Goal: Navigation & Orientation: Find specific page/section

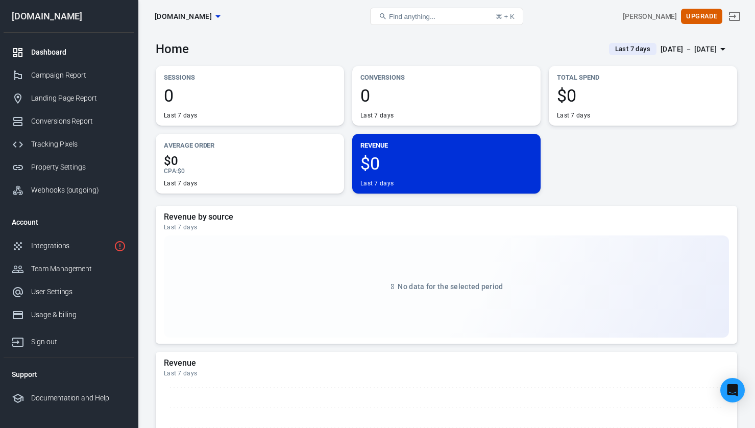
click at [608, 177] on div "Sessions 0 Last 7 days Conversions 0 Last 7 days Total Spend $0 Last 7 days Ave…" at bounding box center [446, 130] width 581 height 128
click at [59, 73] on div "Campaign Report" at bounding box center [78, 75] width 95 height 11
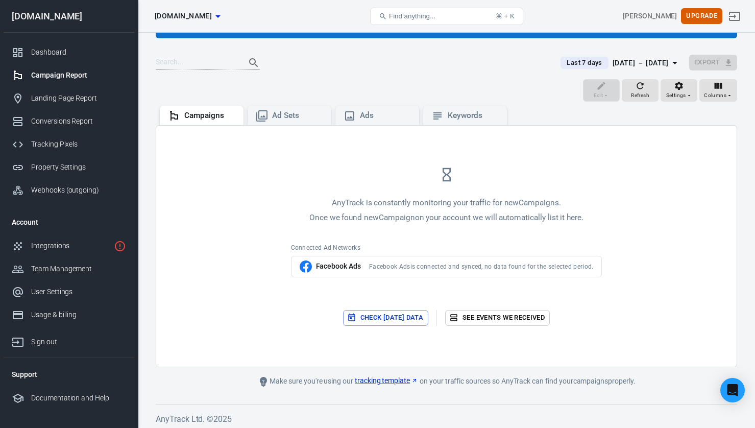
scroll to position [55, 0]
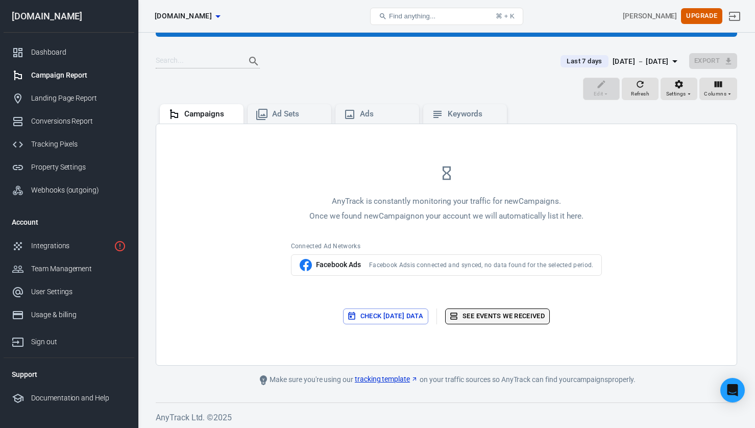
click at [480, 309] on link "See events we received" at bounding box center [497, 316] width 105 height 16
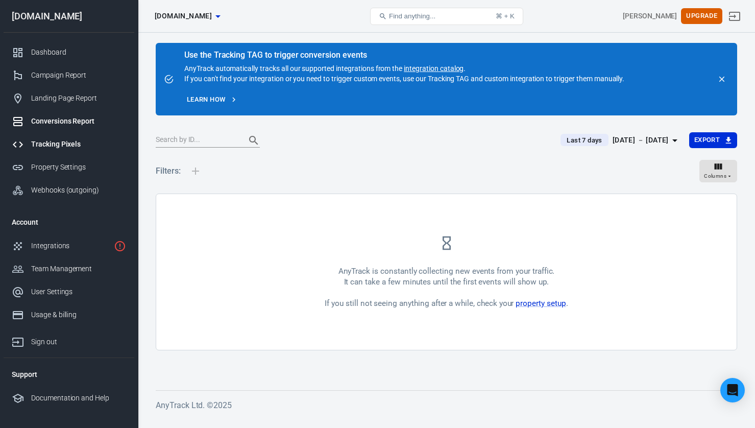
click at [60, 140] on div "Tracking Pixels" at bounding box center [78, 144] width 95 height 11
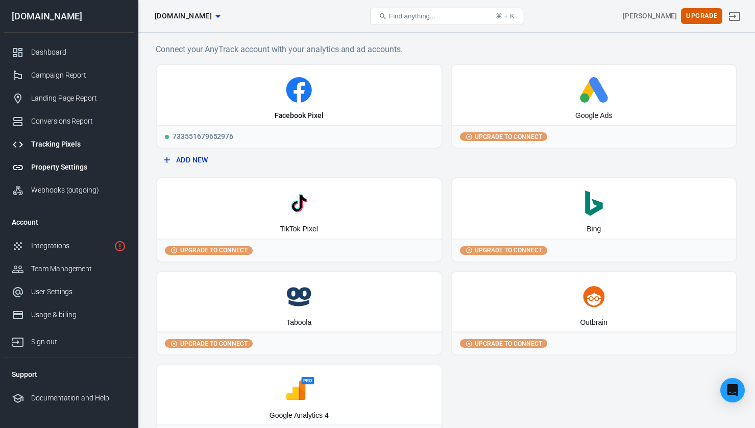
click at [70, 167] on div "Property Settings" at bounding box center [78, 167] width 95 height 11
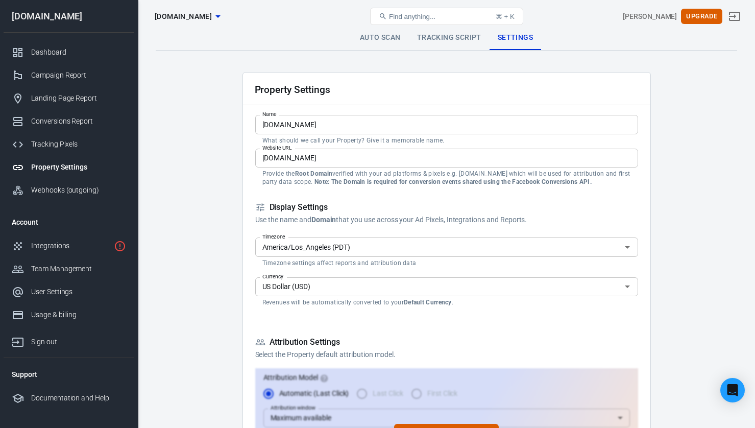
click at [441, 36] on link "Tracking Script" at bounding box center [449, 38] width 81 height 25
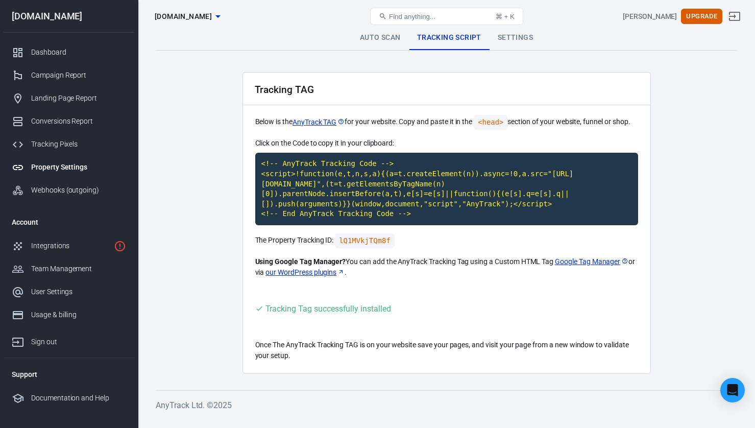
click at [371, 36] on link "Auto Scan" at bounding box center [380, 38] width 57 height 25
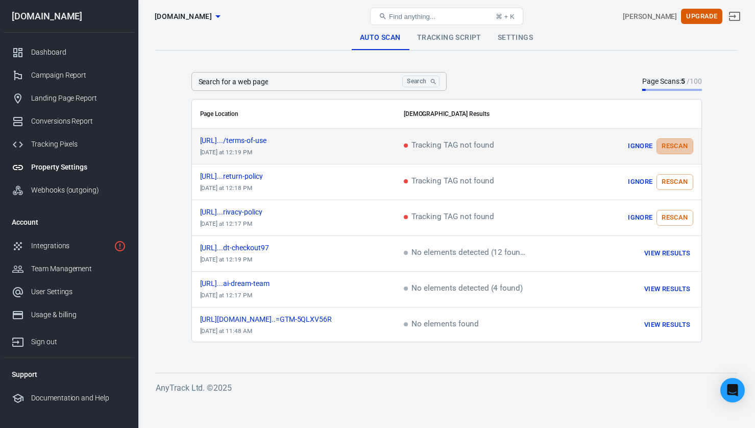
click at [675, 152] on button "Rescan" at bounding box center [674, 146] width 36 height 16
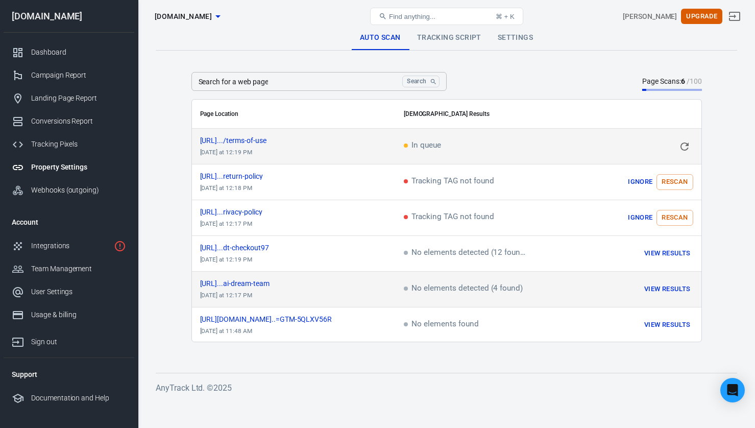
click at [675, 288] on button "View Results" at bounding box center [667, 289] width 51 height 16
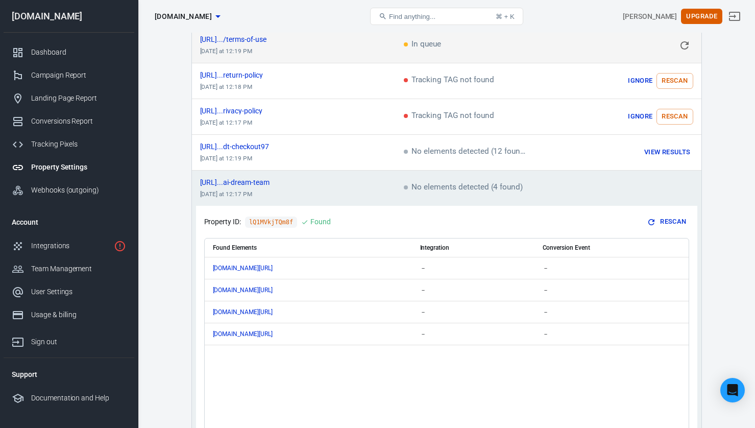
scroll to position [102, 0]
click at [640, 194] on td "scrollable content" at bounding box center [638, 187] width 128 height 36
click at [529, 185] on td "No elements detected (4 found)" at bounding box center [485, 187] width 178 height 36
click at [503, 184] on span "No elements detected (4 found)" at bounding box center [463, 186] width 119 height 9
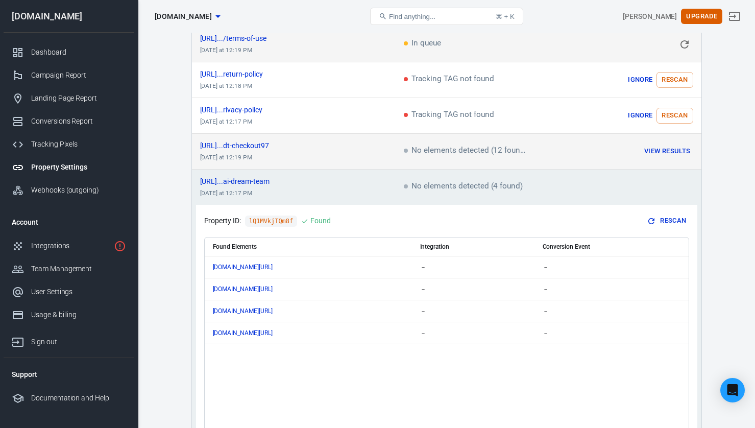
click at [652, 151] on button "View Results" at bounding box center [667, 151] width 51 height 16
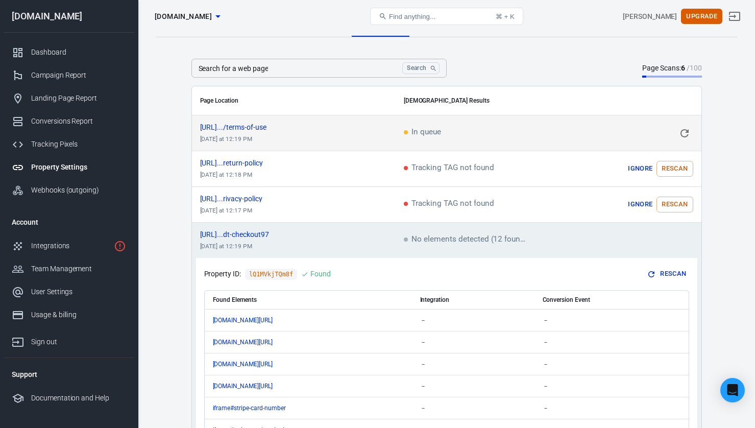
scroll to position [0, 0]
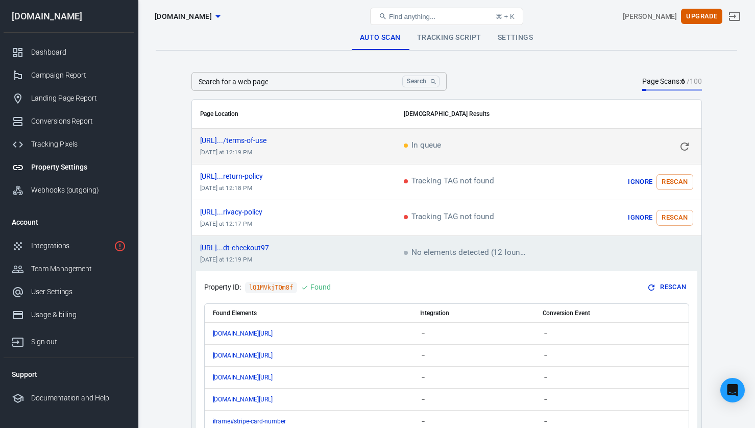
click at [640, 264] on td "scrollable content" at bounding box center [638, 254] width 128 height 36
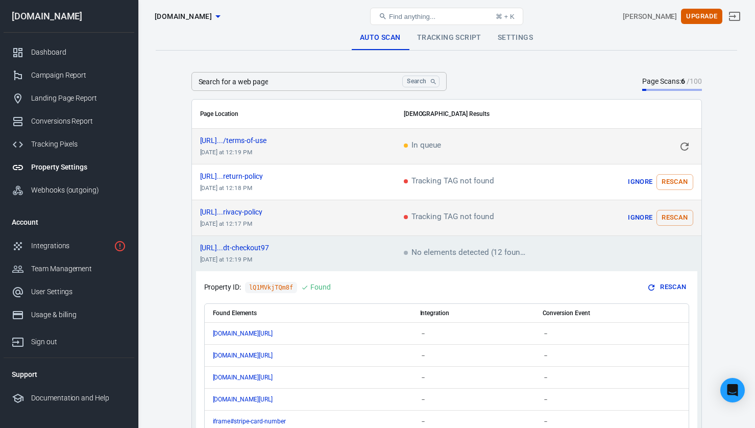
click at [568, 225] on td "Tracking TAG not found" at bounding box center [485, 218] width 178 height 36
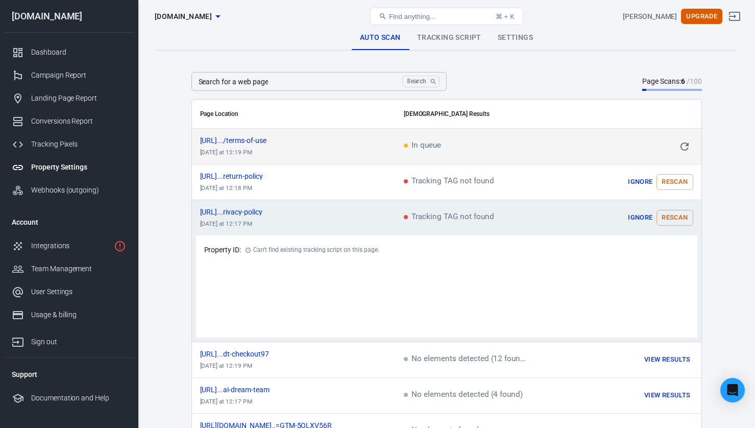
click at [714, 252] on main "Auto Scan Tracking Script Settings Search for a web page Search Search for a we…" at bounding box center [446, 237] width 581 height 423
click at [476, 218] on span "Tracking TAG not found" at bounding box center [449, 217] width 90 height 9
click at [745, 195] on div "Auto Scan Tracking Script Settings Search for a web page Search Search for a we…" at bounding box center [446, 262] width 617 height 459
click at [716, 187] on main "Auto Scan Tracking Script Settings Search for a web page Search Search for a we…" at bounding box center [446, 237] width 581 height 423
click at [641, 218] on button "Ignore" at bounding box center [640, 218] width 33 height 16
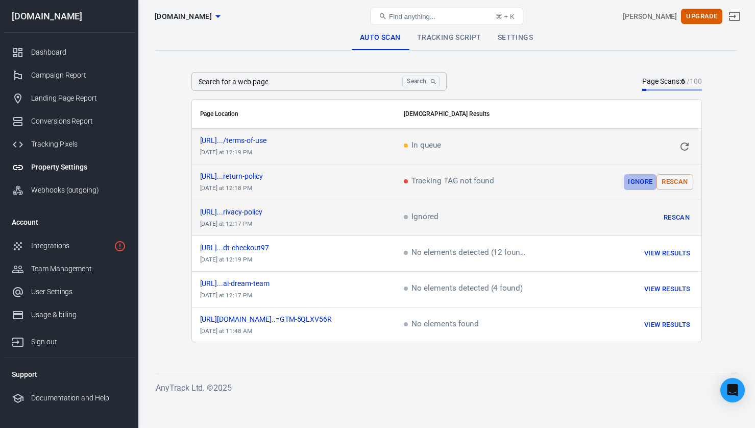
click at [633, 183] on button "Ignore" at bounding box center [640, 182] width 33 height 16
click at [448, 47] on link "Tracking Script" at bounding box center [449, 38] width 81 height 25
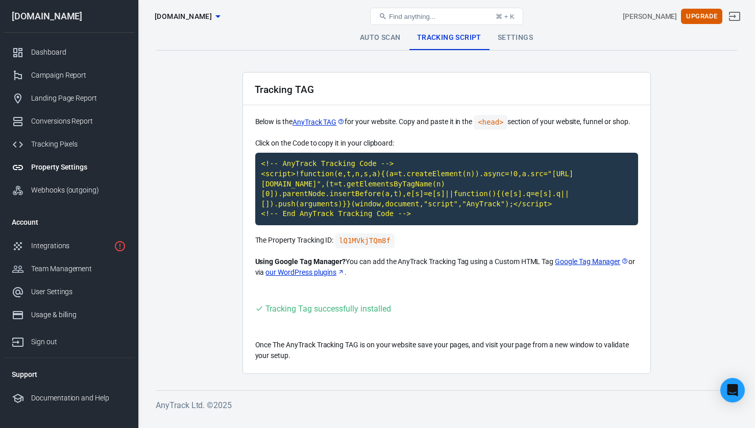
click at [504, 41] on link "Settings" at bounding box center [516, 38] width 52 height 25
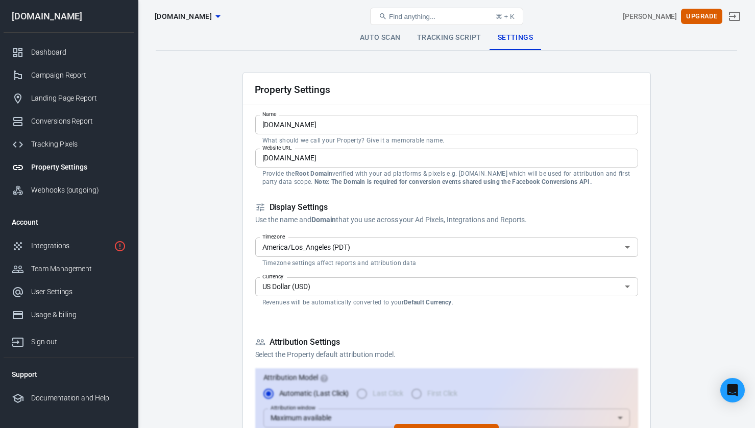
click at [368, 40] on link "Auto Scan" at bounding box center [380, 38] width 57 height 25
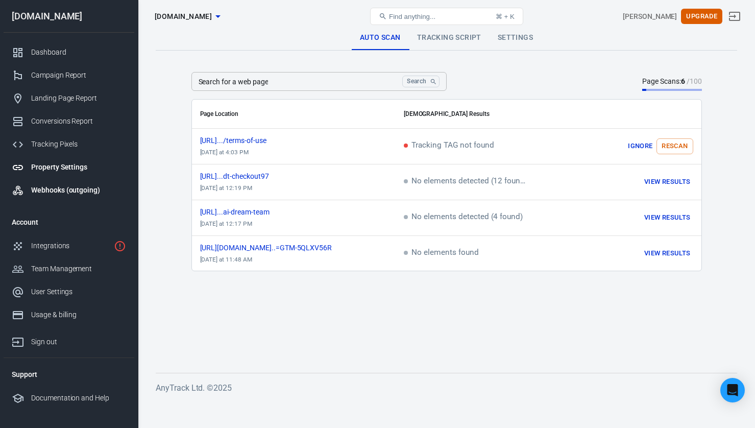
click at [71, 193] on div "Webhooks (outgoing)" at bounding box center [78, 190] width 95 height 11
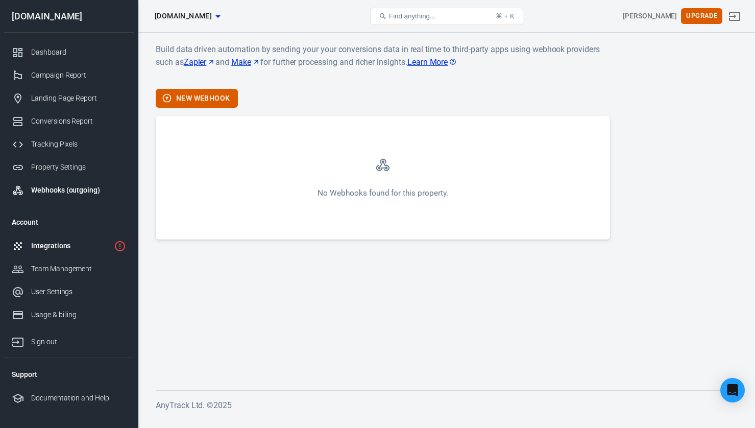
click at [49, 248] on div "Integrations" at bounding box center [70, 245] width 79 height 11
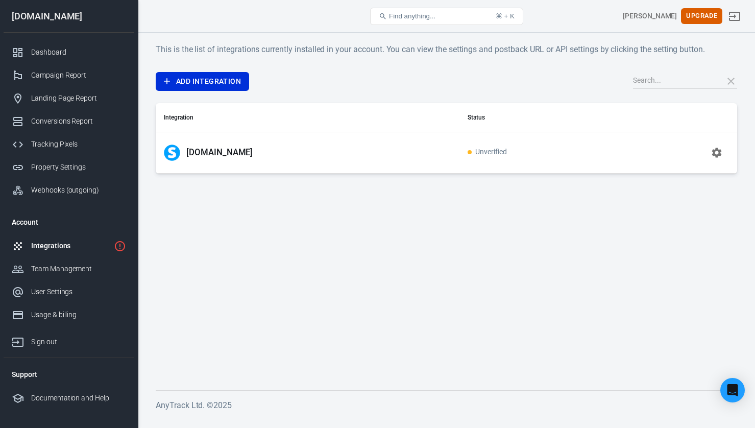
click at [271, 157] on div "[DOMAIN_NAME]" at bounding box center [307, 152] width 287 height 16
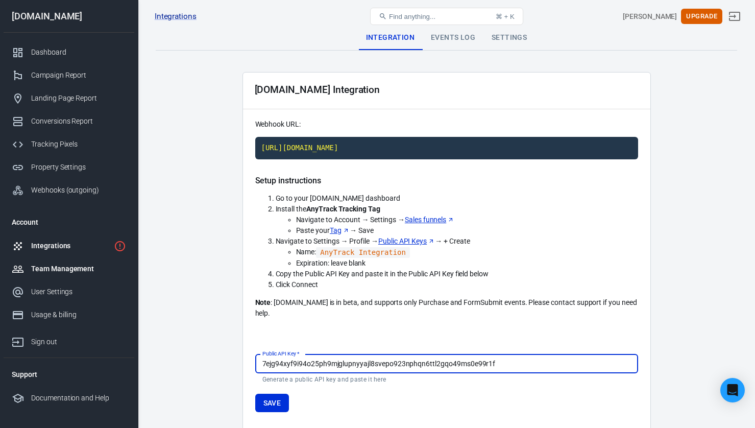
click at [68, 271] on div "Team Management" at bounding box center [78, 268] width 95 height 11
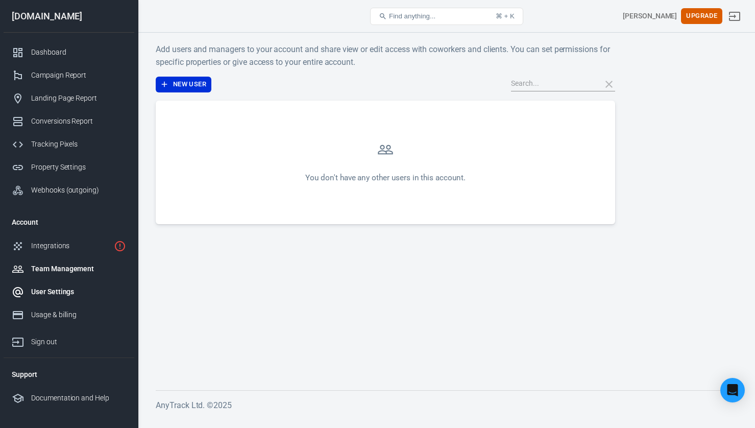
click at [65, 292] on div "User Settings" at bounding box center [78, 291] width 95 height 11
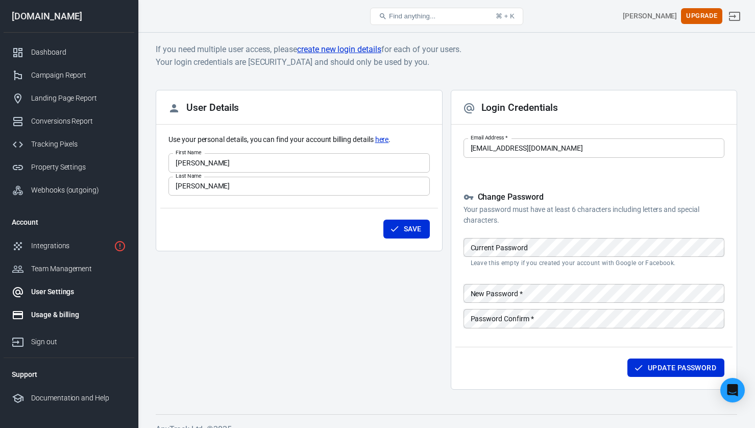
click at [62, 312] on div "Usage & billing" at bounding box center [78, 314] width 95 height 11
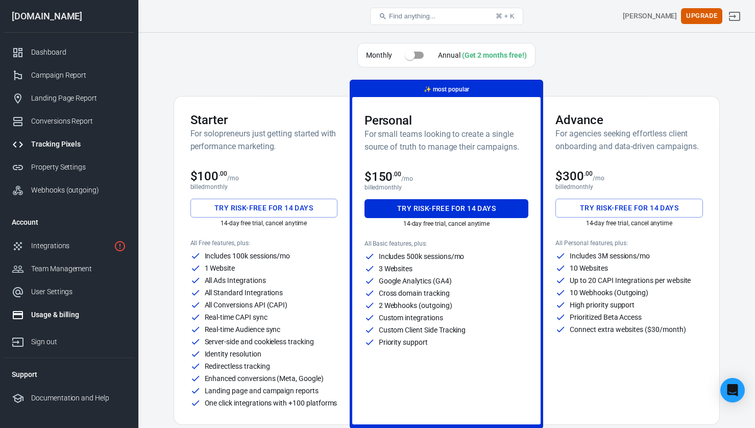
click at [23, 145] on icon at bounding box center [18, 144] width 12 height 12
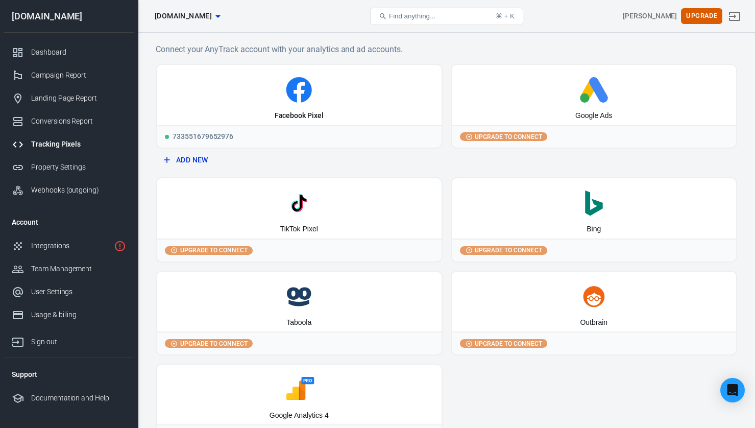
click at [430, 23] on button "Find anything... ⌘ + K" at bounding box center [446, 16] width 153 height 17
click at [428, 17] on span "Find anything..." at bounding box center [412, 16] width 46 height 8
click at [398, 12] on span "Find anything..." at bounding box center [412, 16] width 46 height 8
click at [179, 159] on button "Add New" at bounding box center [299, 160] width 279 height 19
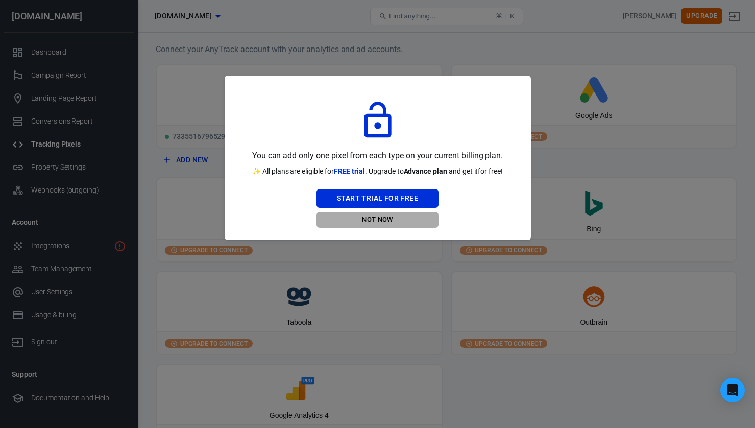
click at [391, 221] on button "Not Now" at bounding box center [377, 220] width 122 height 16
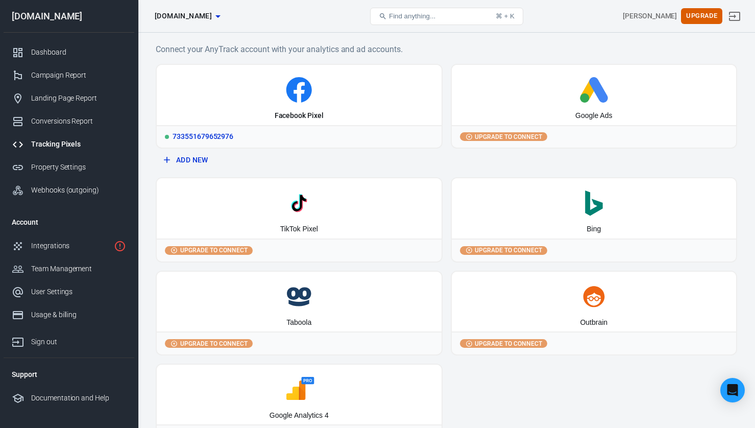
click at [313, 91] on icon at bounding box center [299, 90] width 277 height 26
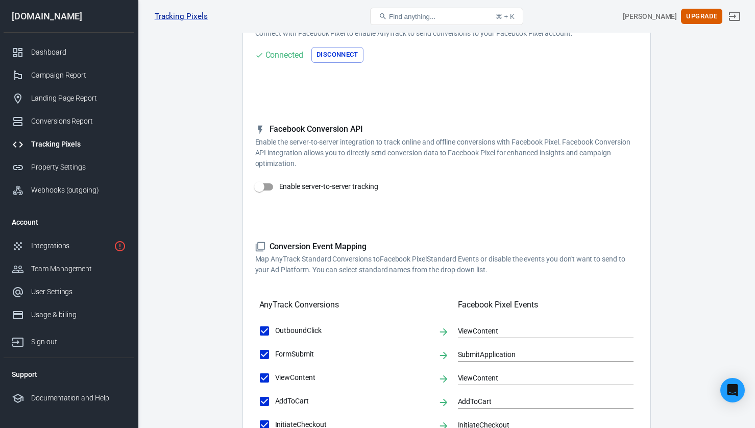
scroll to position [103, 0]
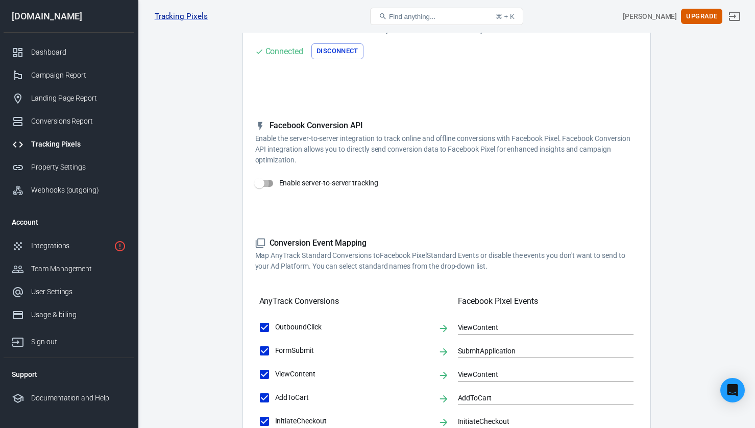
click at [264, 184] on input "Enable server-to-server tracking" at bounding box center [259, 183] width 58 height 19
checkbox input "false"
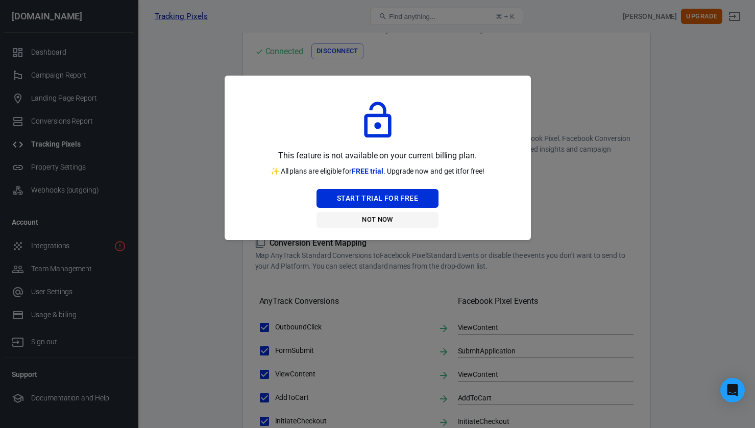
click at [383, 221] on button "Not Now" at bounding box center [377, 220] width 122 height 16
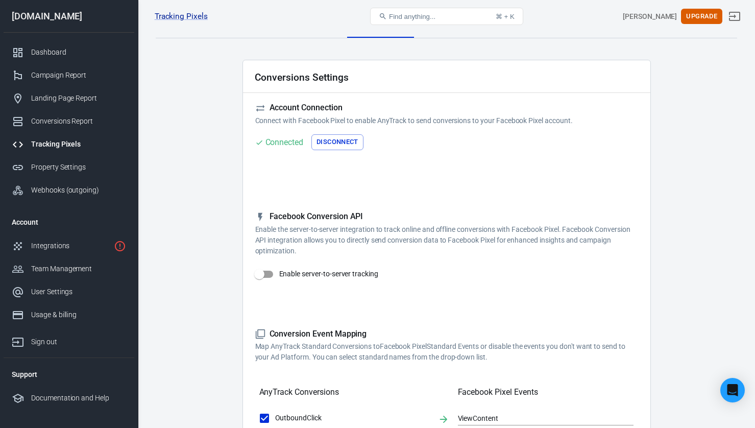
scroll to position [0, 0]
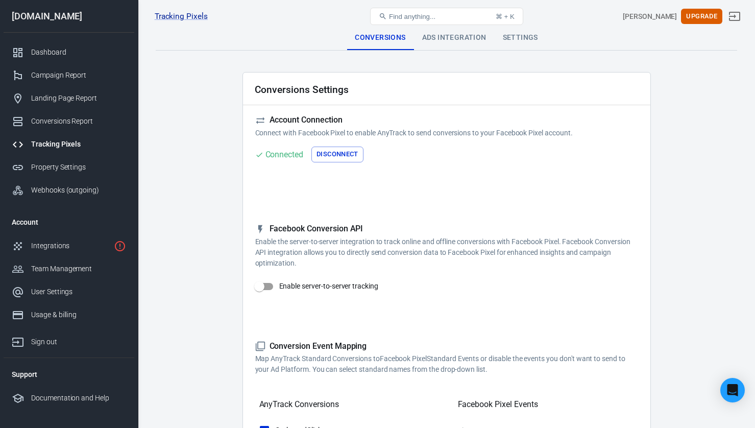
click at [455, 33] on div "Ads Integration" at bounding box center [454, 38] width 81 height 25
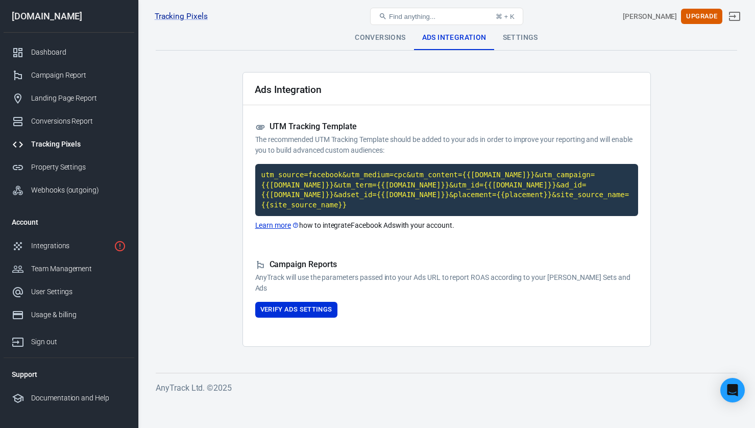
click at [524, 41] on div "Settings" at bounding box center [521, 38] width 52 height 25
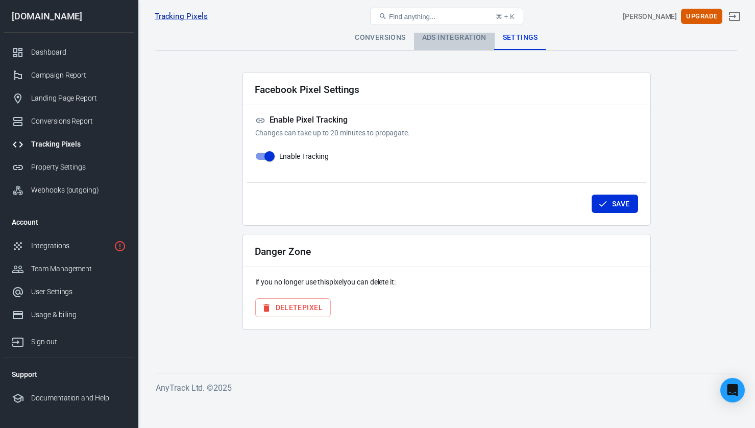
click at [465, 45] on div "Ads Integration" at bounding box center [454, 38] width 81 height 25
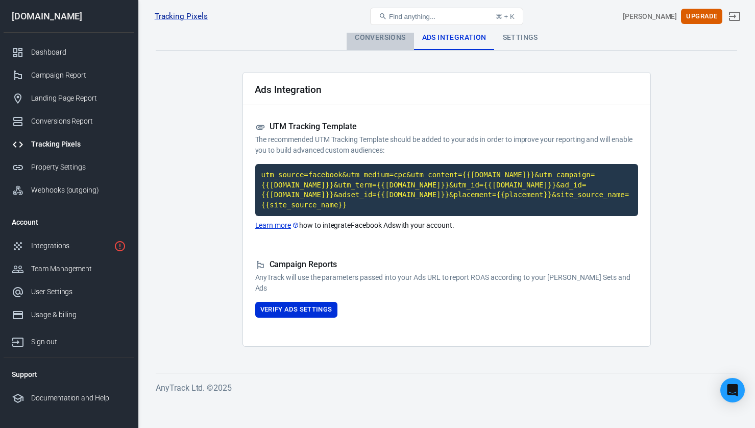
click at [383, 35] on div "Conversions" at bounding box center [380, 38] width 67 height 25
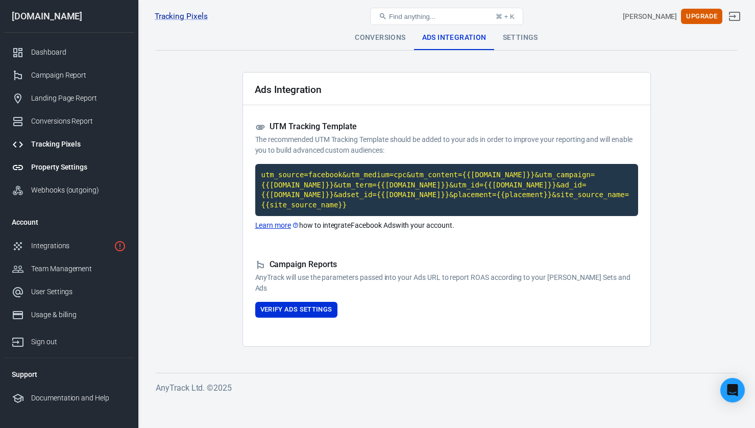
click at [70, 164] on div "Property Settings" at bounding box center [78, 167] width 95 height 11
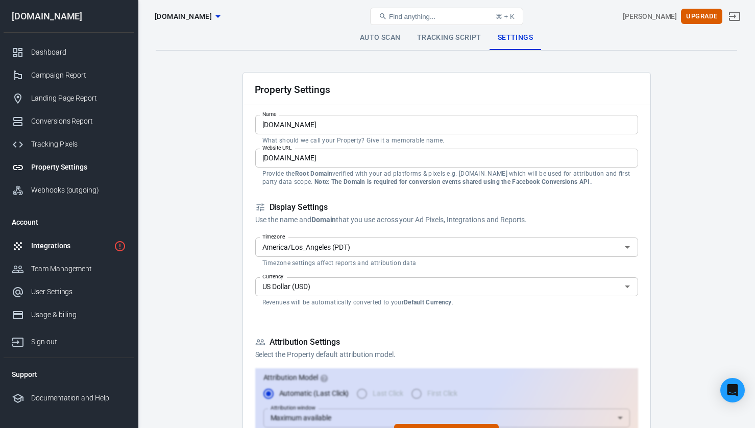
click at [44, 236] on link "Integrations" at bounding box center [69, 245] width 131 height 23
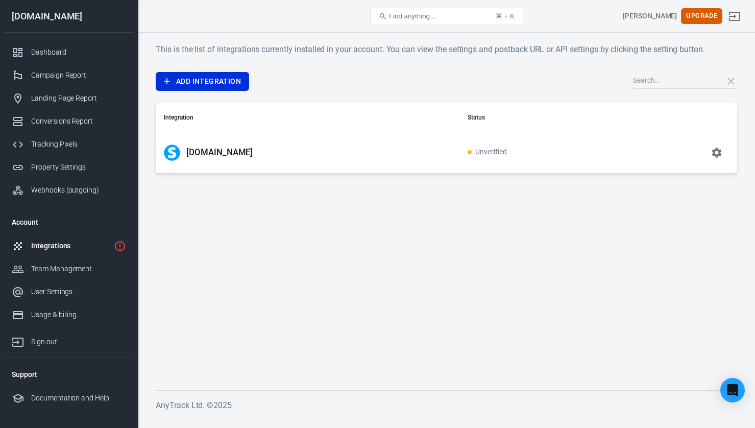
click at [202, 153] on p "[DOMAIN_NAME]" at bounding box center [219, 152] width 66 height 11
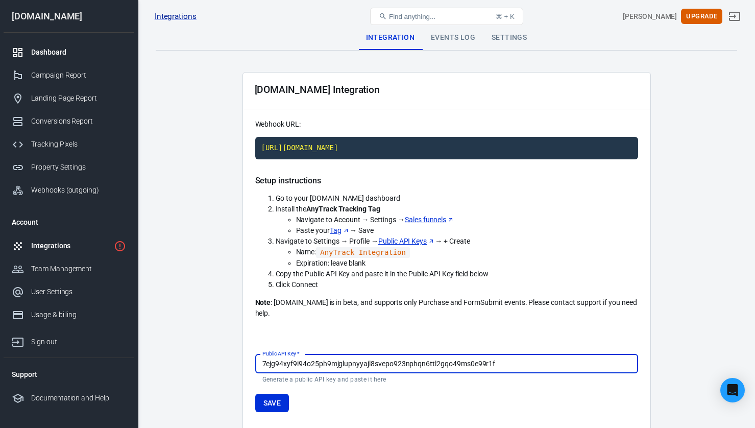
click at [37, 53] on div "Dashboard" at bounding box center [78, 52] width 95 height 11
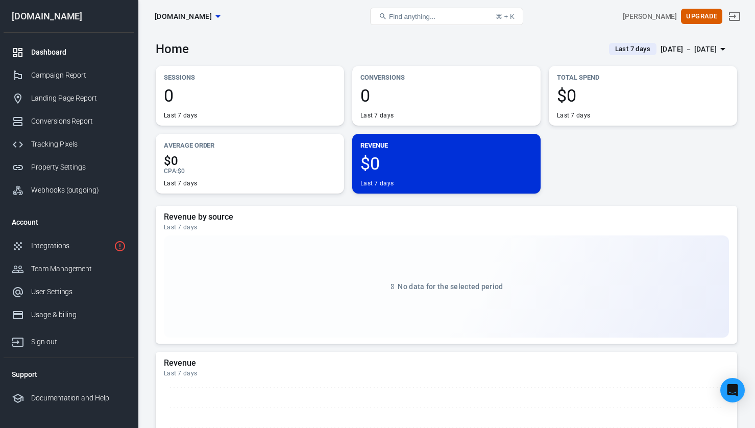
click at [552, 50] on div "Home Last 7 days [DATE] － [DATE]" at bounding box center [446, 45] width 581 height 25
click at [616, 172] on div "Sessions 0 Last 7 days Conversions 0 Last 7 days Total Spend $0 Last 7 days Ave…" at bounding box center [446, 130] width 581 height 128
click at [53, 54] on div "Dashboard" at bounding box center [78, 52] width 95 height 11
click at [62, 12] on div "[DOMAIN_NAME]" at bounding box center [69, 16] width 131 height 9
click at [43, 20] on div "[DOMAIN_NAME]" at bounding box center [69, 16] width 131 height 9
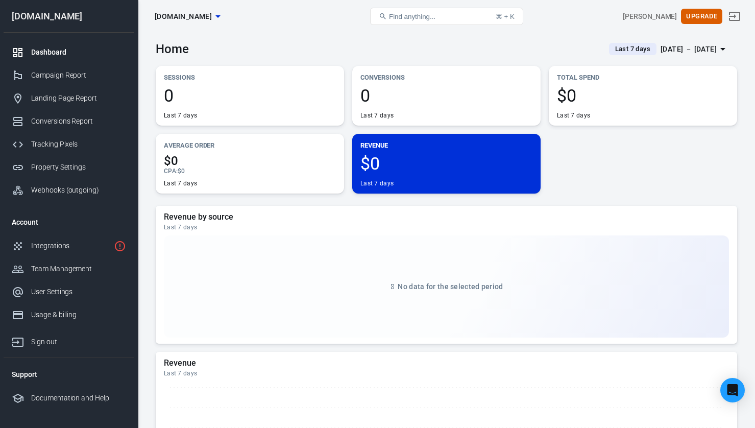
click at [35, 51] on div "Dashboard" at bounding box center [78, 52] width 95 height 11
click at [738, 17] on icon "Sign out" at bounding box center [734, 16] width 12 height 12
